Goal: Information Seeking & Learning: Find specific page/section

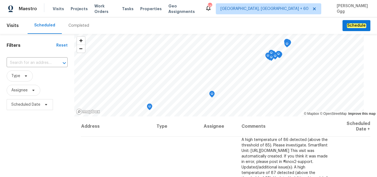
click at [75, 25] on div "Completed" at bounding box center [78, 26] width 21 height 6
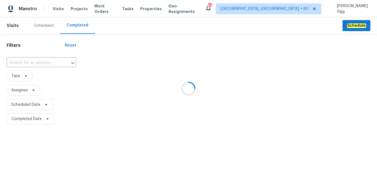
click at [24, 61] on div at bounding box center [188, 88] width 377 height 177
click at [19, 63] on div at bounding box center [188, 88] width 377 height 177
click at [11, 61] on div at bounding box center [188, 88] width 377 height 177
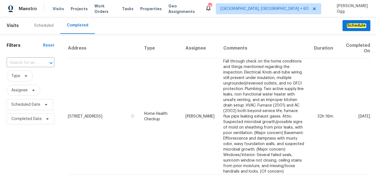
click at [11, 61] on input "text" at bounding box center [23, 63] width 32 height 9
paste input "[STREET_ADDRESS][PERSON_NAME]"
type input "[STREET_ADDRESS][PERSON_NAME]"
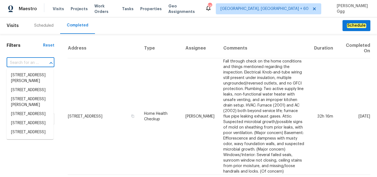
paste input "[STREET_ADDRESS][PERSON_NAME]"
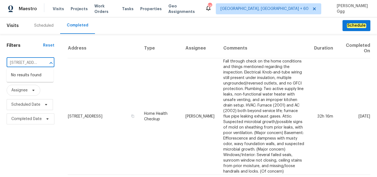
scroll to position [0, 58]
drag, startPoint x: 21, startPoint y: 63, endPoint x: 46, endPoint y: 62, distance: 25.1
click at [39, 62] on input "[STREET_ADDRESS][PERSON_NAME]" at bounding box center [23, 63] width 32 height 9
type input "[STREET_ADDRESS][PERSON_NAME]"
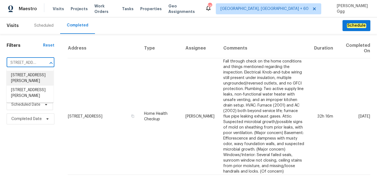
click at [27, 80] on li "[STREET_ADDRESS][PERSON_NAME]" at bounding box center [30, 78] width 47 height 15
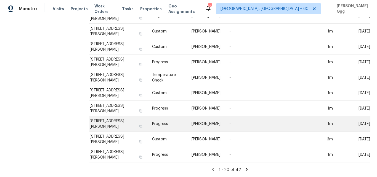
scroll to position [163, 0]
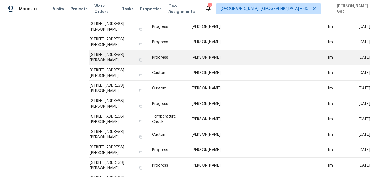
click at [168, 58] on td "Progress" at bounding box center [167, 57] width 39 height 15
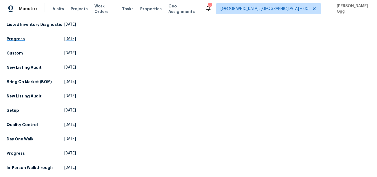
scroll to position [520, 0]
click at [18, 106] on link "Setup [DATE]" at bounding box center [41, 111] width 69 height 10
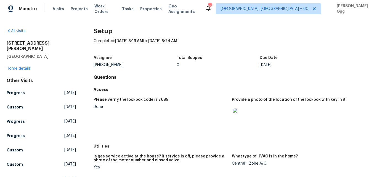
click at [26, 60] on div "[STREET_ADDRESS][PERSON_NAME] Home details" at bounding box center [41, 56] width 69 height 31
click at [24, 67] on link "Home details" at bounding box center [19, 69] width 24 height 4
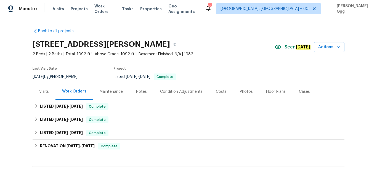
click at [240, 92] on div "Photos" at bounding box center [246, 92] width 13 height 6
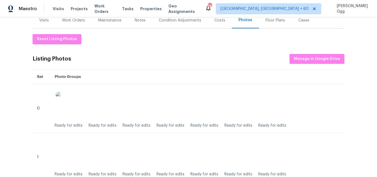
scroll to position [69, 0]
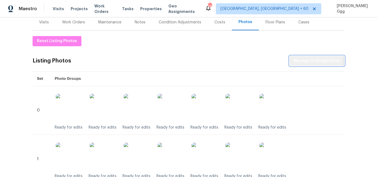
click at [308, 60] on span "Manage in Google Drive" at bounding box center [317, 61] width 46 height 7
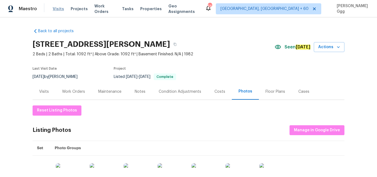
click at [58, 9] on span "Visits" at bounding box center [58, 9] width 11 height 6
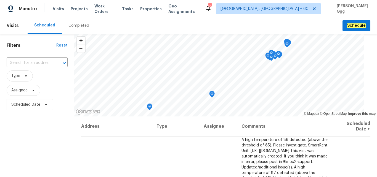
click at [72, 25] on div "Completed" at bounding box center [78, 26] width 21 height 6
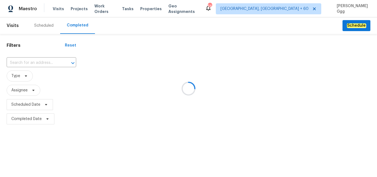
click at [27, 64] on div at bounding box center [188, 88] width 377 height 177
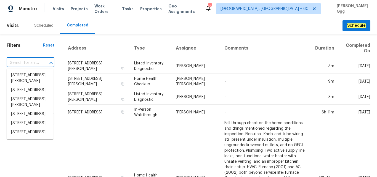
click at [15, 60] on input "text" at bounding box center [23, 63] width 32 height 9
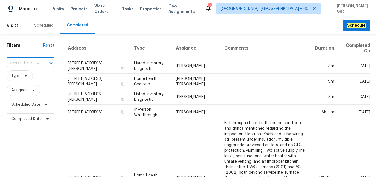
paste input "[STREET_ADDRESS]"
type input "[STREET_ADDRESS]"
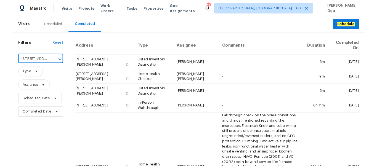
scroll to position [0, 48]
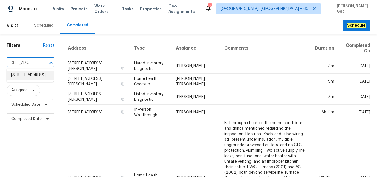
click at [27, 80] on li "[STREET_ADDRESS]" at bounding box center [30, 75] width 47 height 9
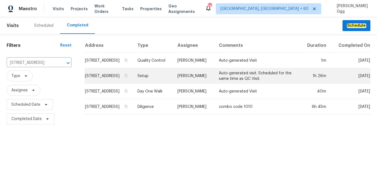
click at [163, 80] on td "Setup" at bounding box center [153, 75] width 40 height 15
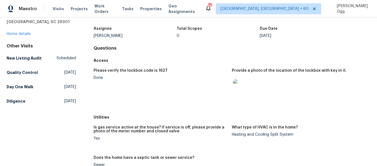
scroll to position [29, 0]
click at [18, 86] on h5 "Day One Walk" at bounding box center [20, 87] width 27 height 6
